Goal: Navigation & Orientation: Find specific page/section

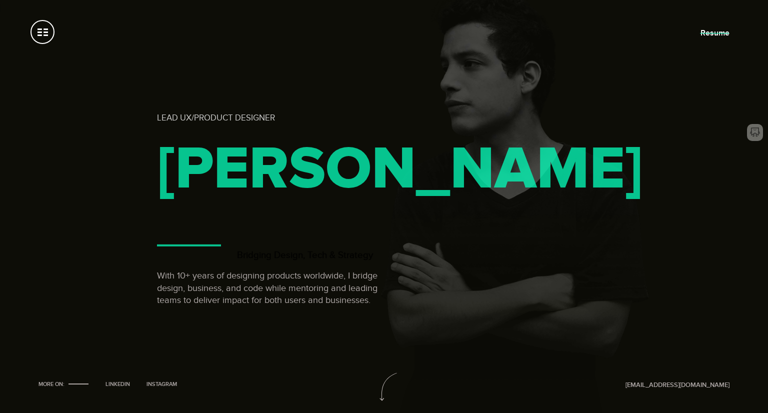
click at [708, 31] on link "Resume" at bounding box center [714, 33] width 29 height 10
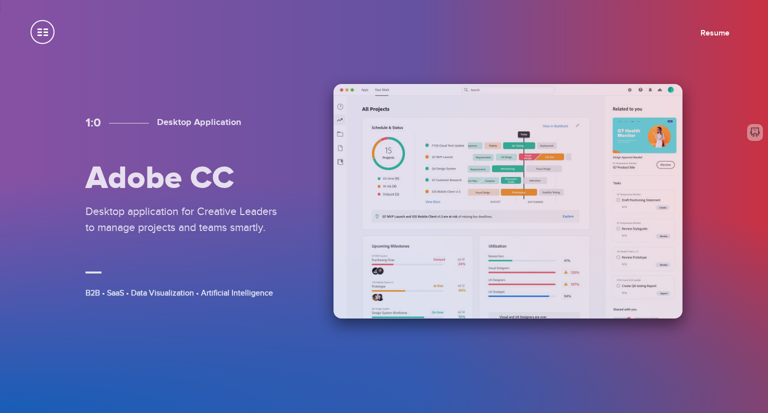
click at [514, 129] on img at bounding box center [507, 201] width 349 height 234
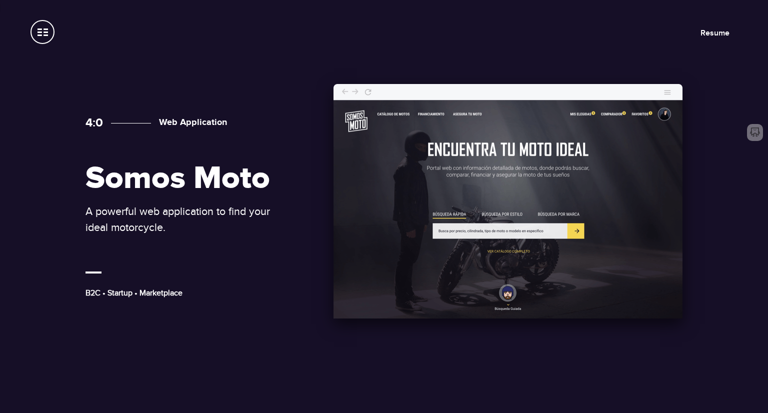
click at [515, 185] on img at bounding box center [507, 201] width 349 height 234
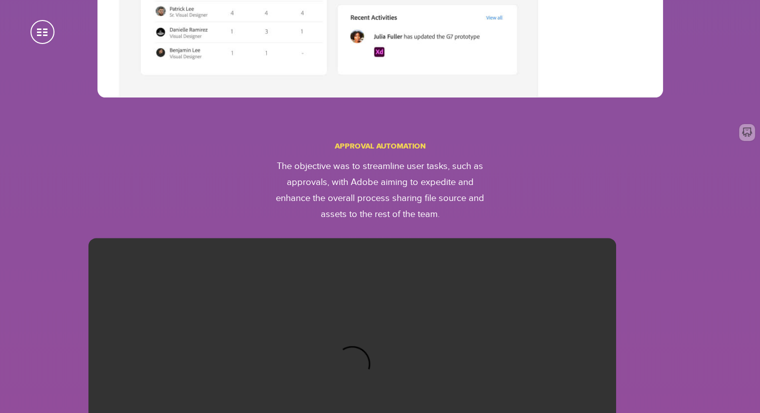
scroll to position [4194, 0]
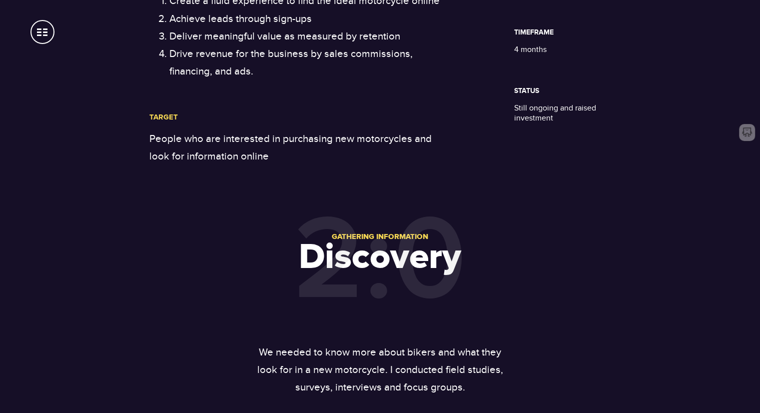
scroll to position [758, 0]
